Goal: Information Seeking & Learning: Learn about a topic

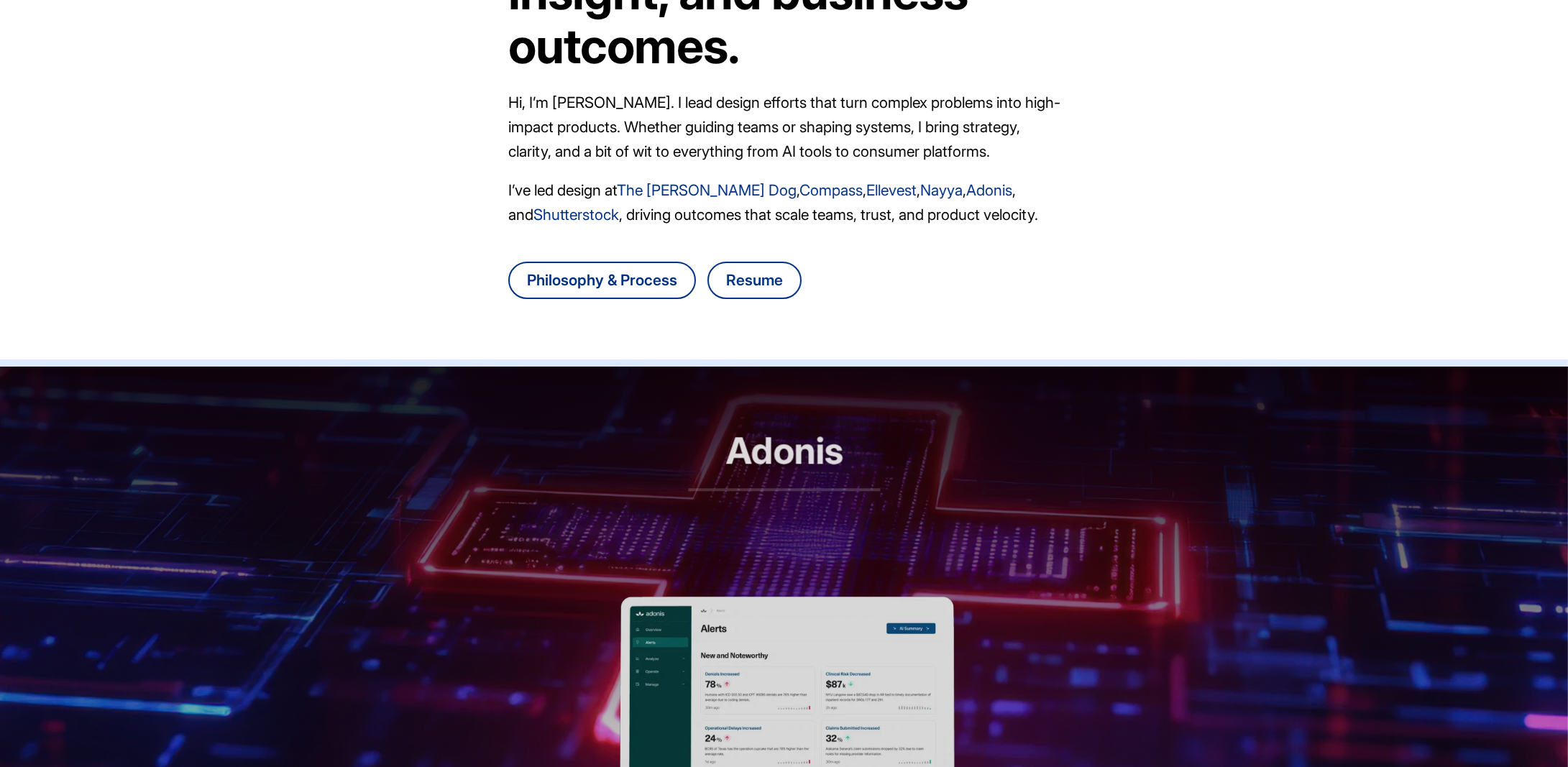
scroll to position [216, 0]
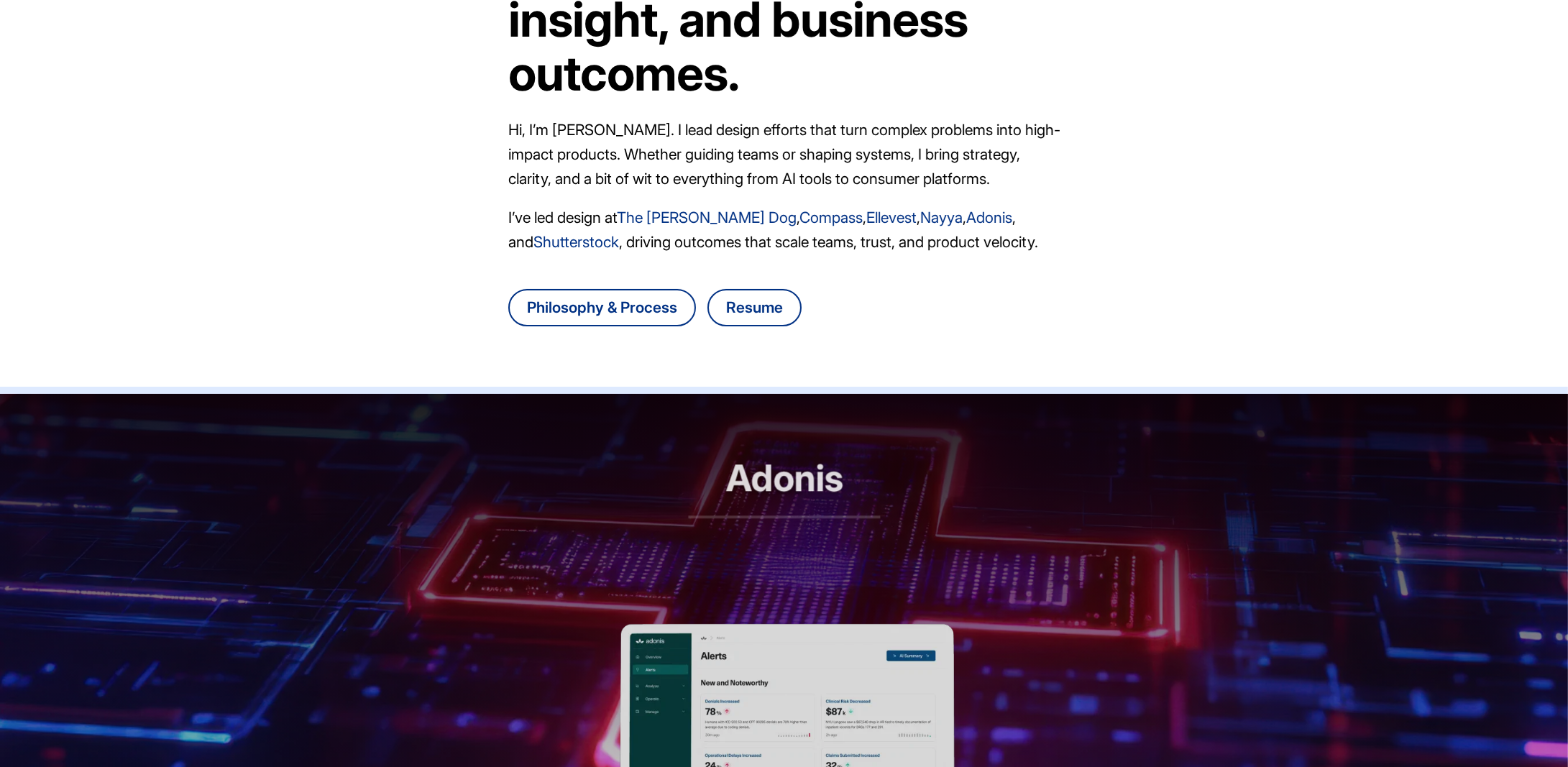
click at [703, 222] on link "The [PERSON_NAME] Dog" at bounding box center [707, 217] width 180 height 18
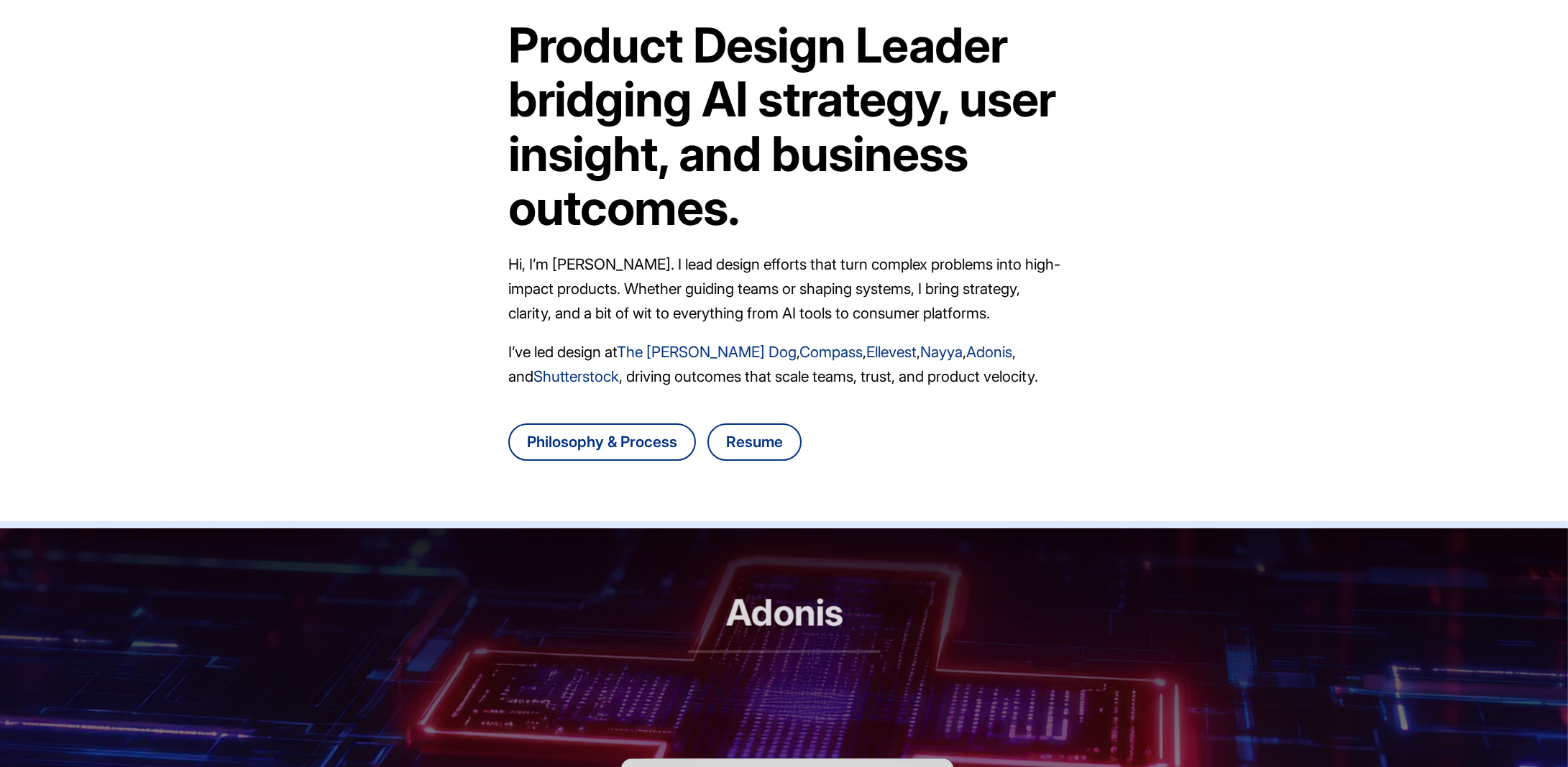
scroll to position [0, 0]
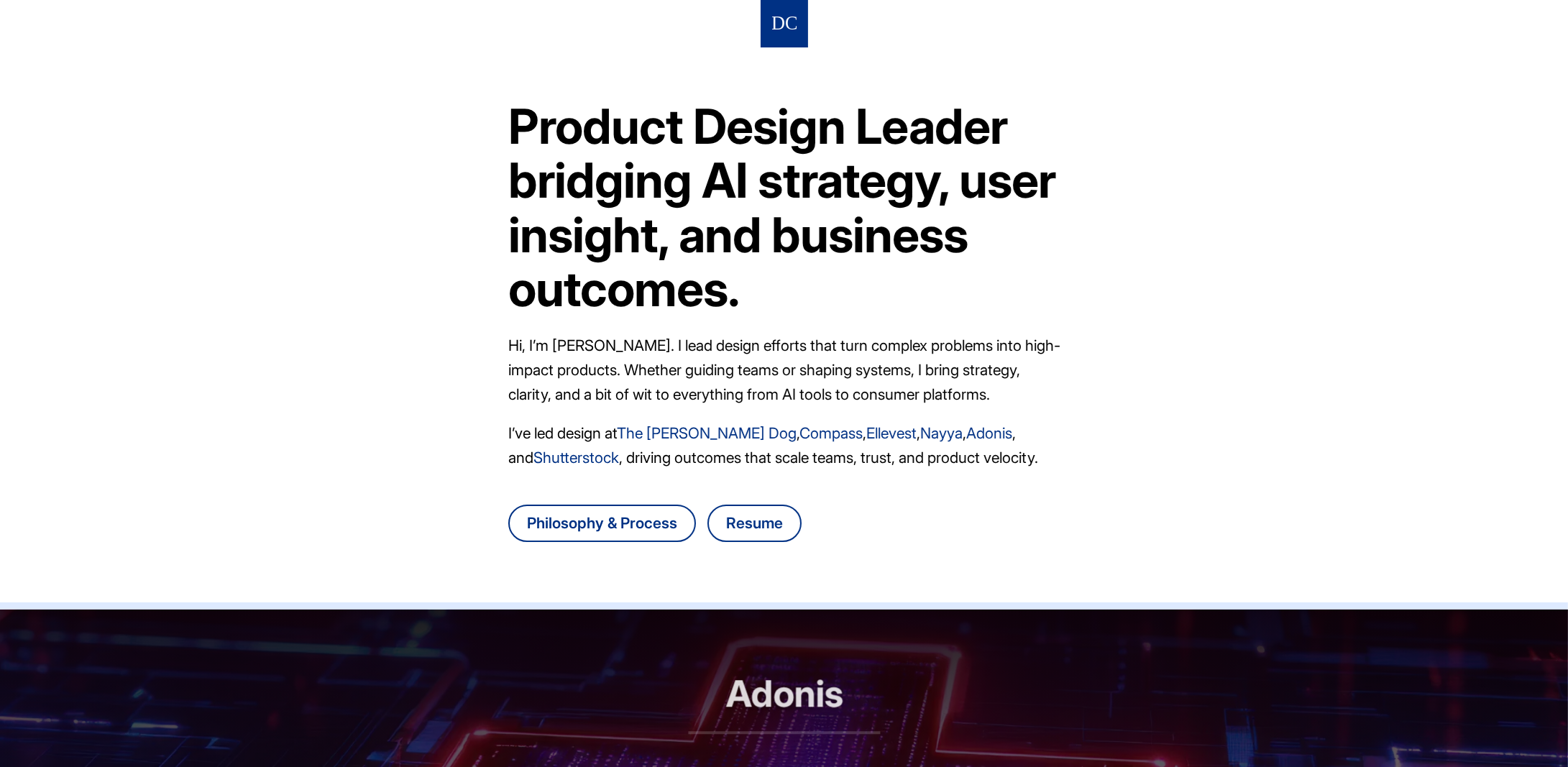
click at [802, 440] on link "Compass" at bounding box center [831, 432] width 64 height 18
click at [866, 431] on link "Ellevest" at bounding box center [891, 432] width 51 height 18
click at [799, 438] on link "Compass" at bounding box center [831, 432] width 64 height 18
click at [973, 438] on link "Adonis" at bounding box center [989, 432] width 46 height 18
click at [925, 437] on link "Nayya" at bounding box center [941, 432] width 42 height 18
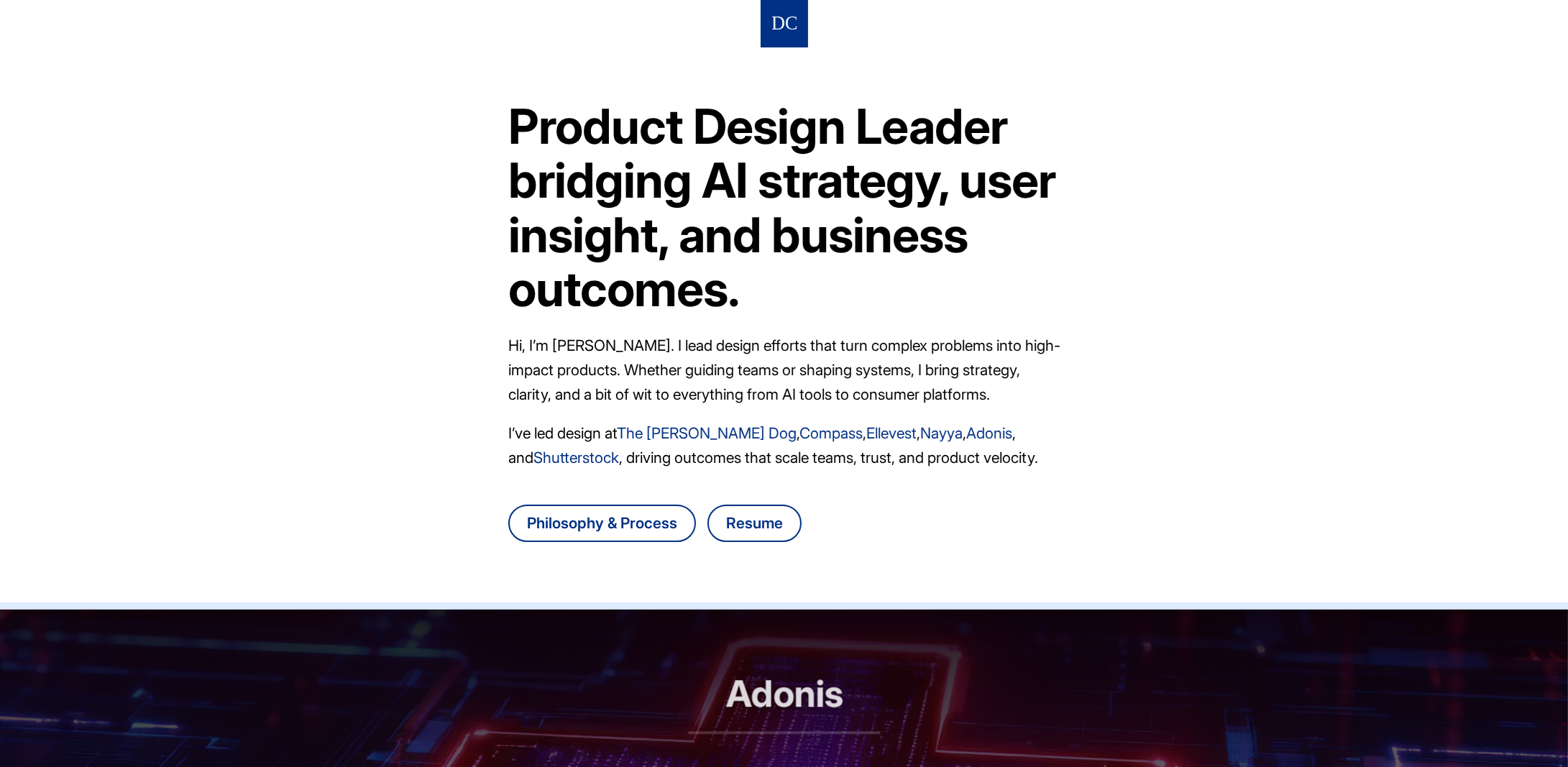
click at [108, 160] on header "Product Design Leader bridging AI strategy, user insight, and business outcomes…" at bounding box center [784, 305] width 1568 height 609
click at [134, 317] on header "Product Design Leader bridging AI strategy, user insight, and business outcomes…" at bounding box center [784, 305] width 1568 height 609
click at [615, 528] on link "Philosophy & Process" at bounding box center [602, 523] width 188 height 38
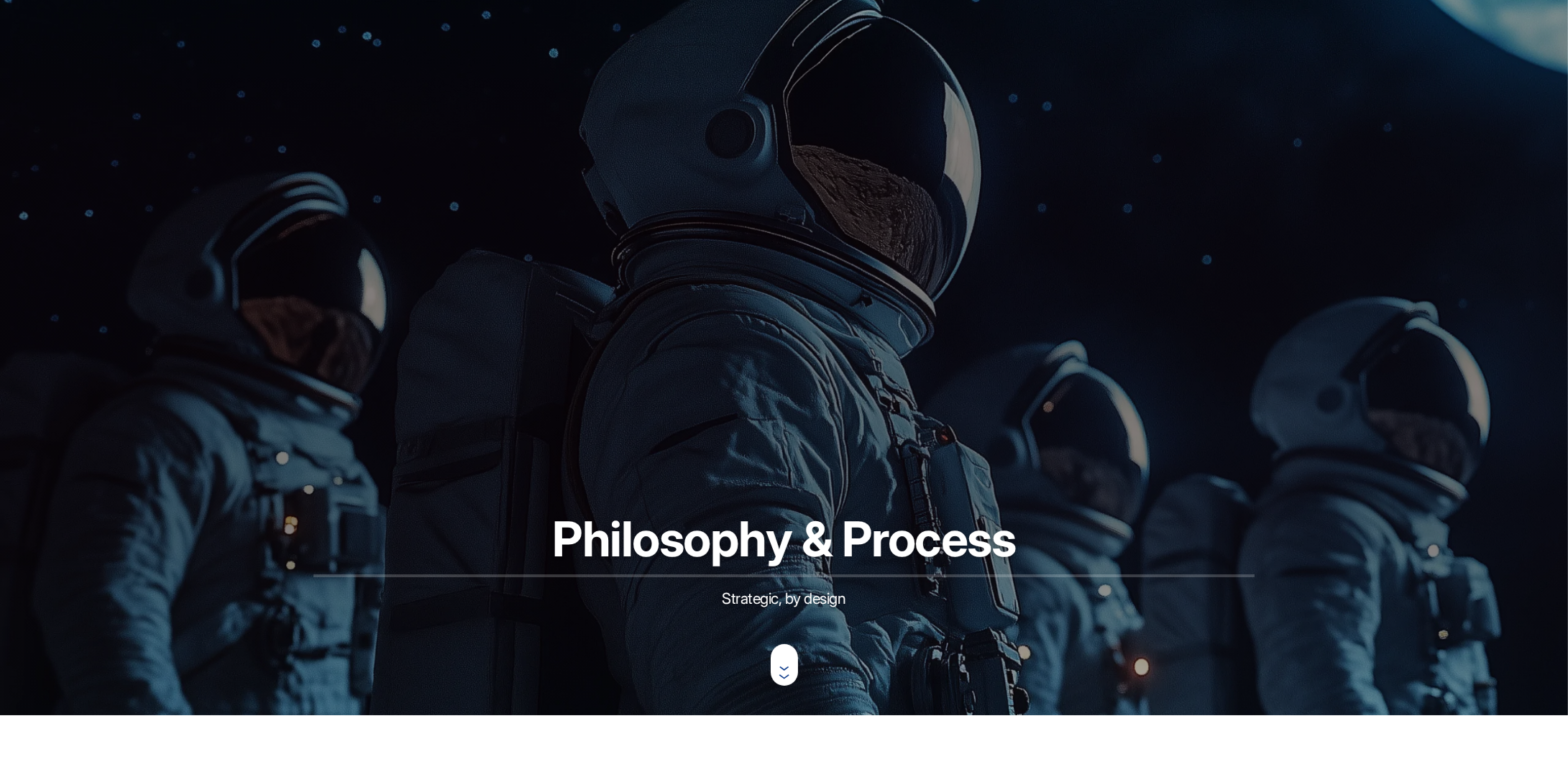
scroll to position [72, 0]
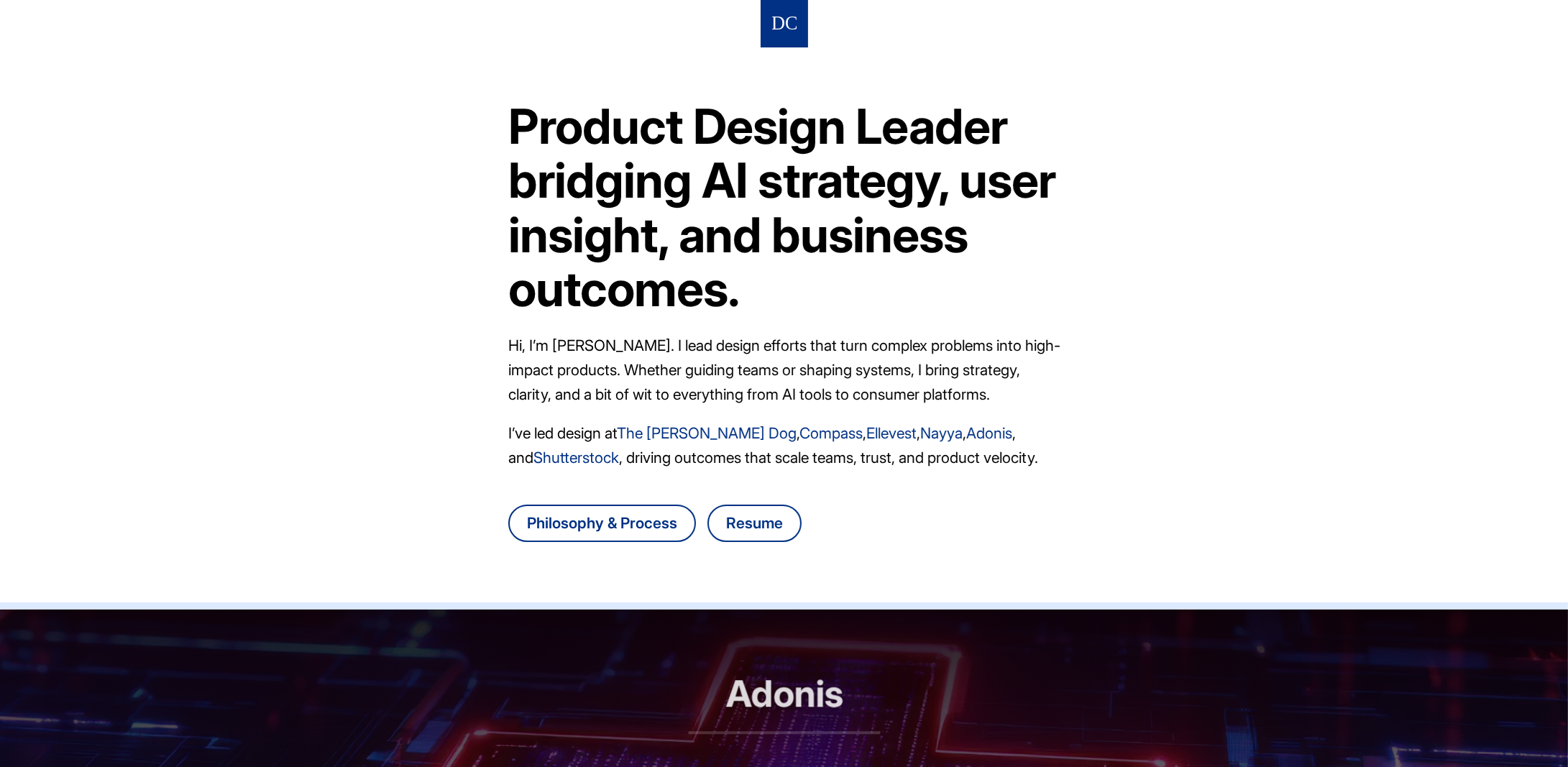
drag, startPoint x: 789, startPoint y: 434, endPoint x: 641, endPoint y: 436, distance: 148.0
click at [641, 436] on link "The [PERSON_NAME] Dog" at bounding box center [707, 432] width 180 height 18
click at [920, 435] on link "Nayya" at bounding box center [941, 432] width 42 height 18
click at [338, 433] on header "Product Design Leader bridging AI strategy, user insight, and business outcomes…" at bounding box center [784, 305] width 1568 height 609
click at [866, 436] on link "Ellevest" at bounding box center [891, 432] width 51 height 18
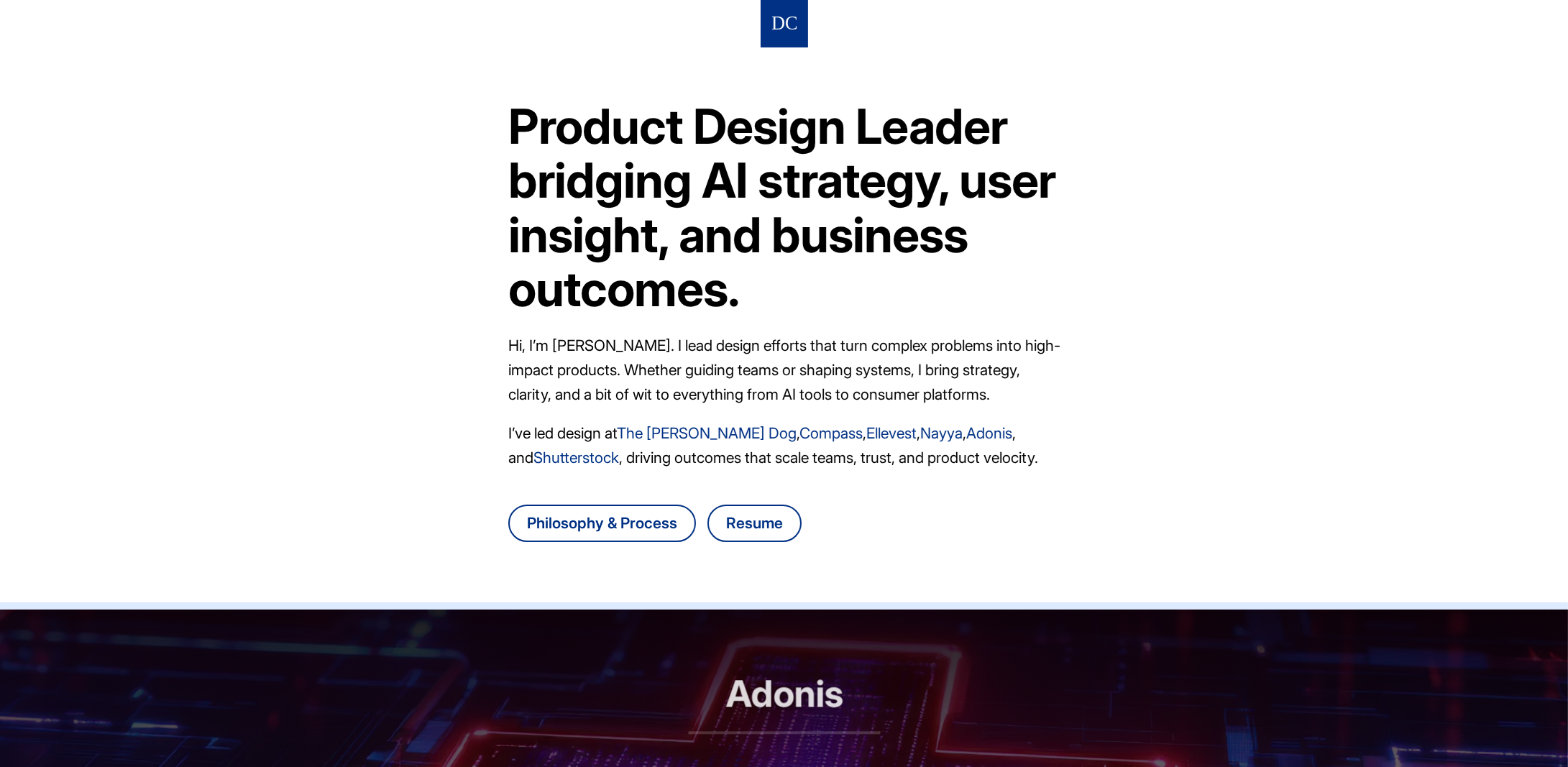
click at [966, 433] on link "Adonis" at bounding box center [989, 432] width 46 height 18
click at [668, 430] on link "The [PERSON_NAME] Dog" at bounding box center [707, 432] width 180 height 18
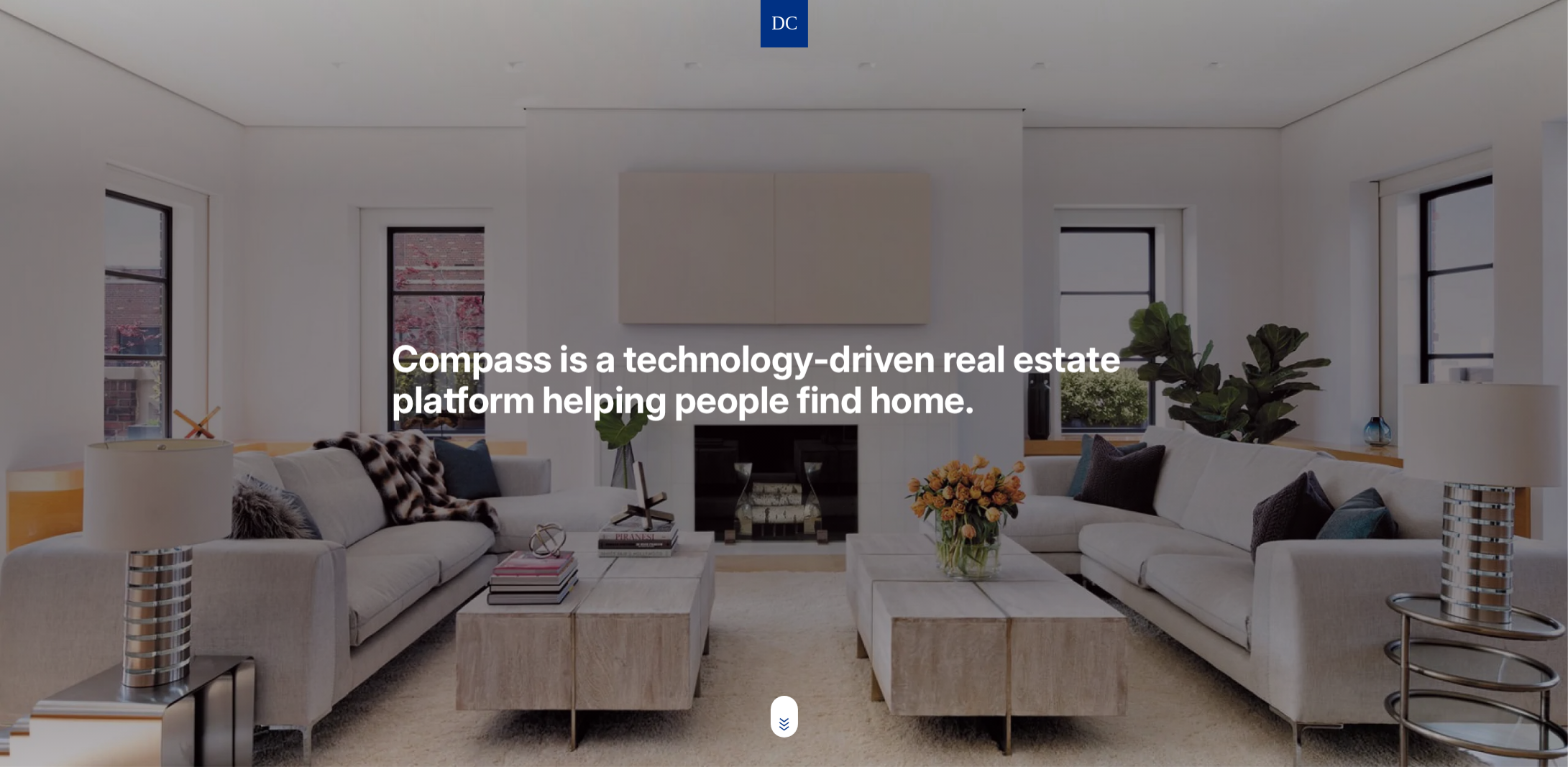
click at [522, 514] on article "Compass is a technology-driven real estate platform helping people find home." at bounding box center [784, 384] width 1568 height 767
